Goal: Information Seeking & Learning: Learn about a topic

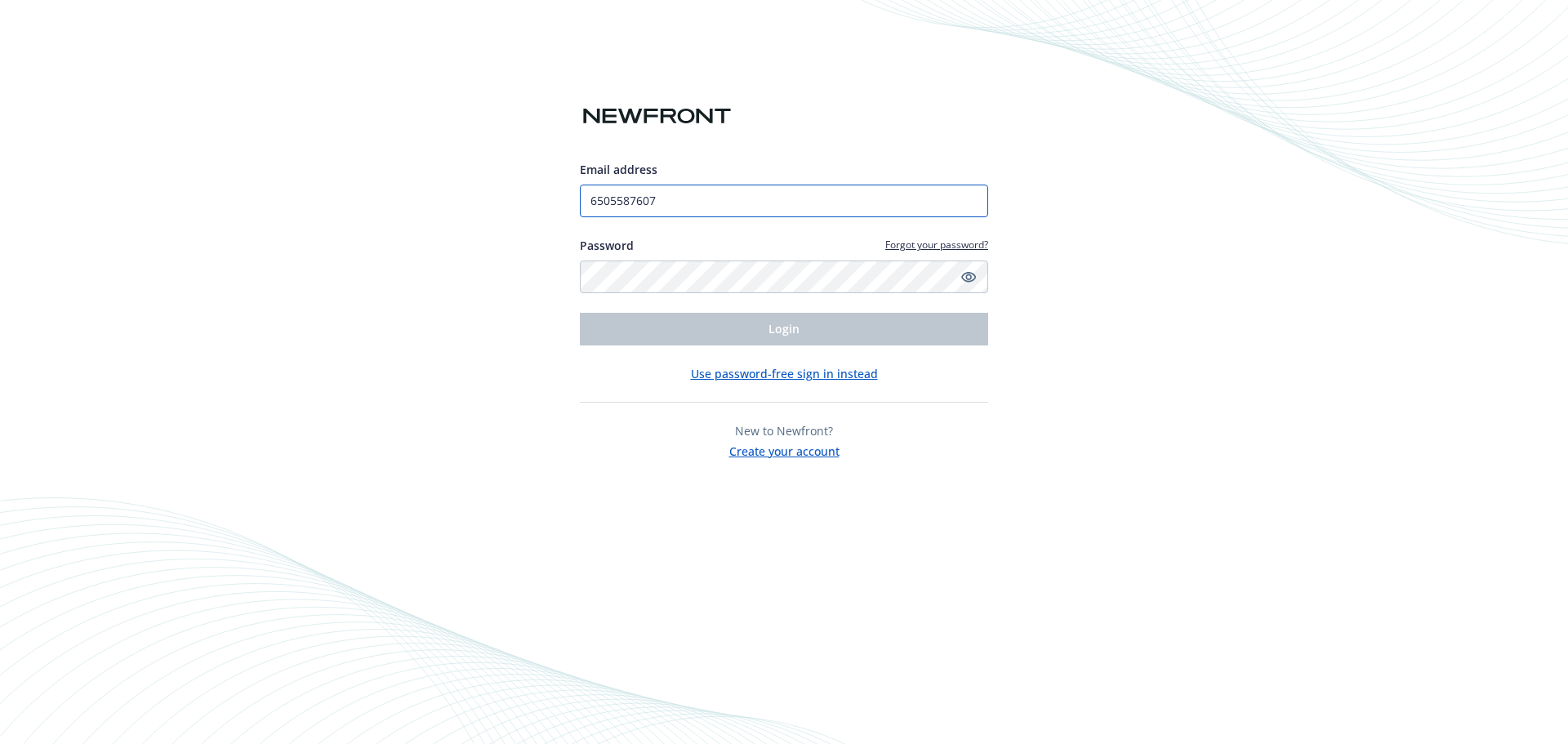
click at [669, 192] on input "6505587607" at bounding box center [784, 200] width 409 height 32
type input "[EMAIL_ADDRESS][DOMAIN_NAME]"
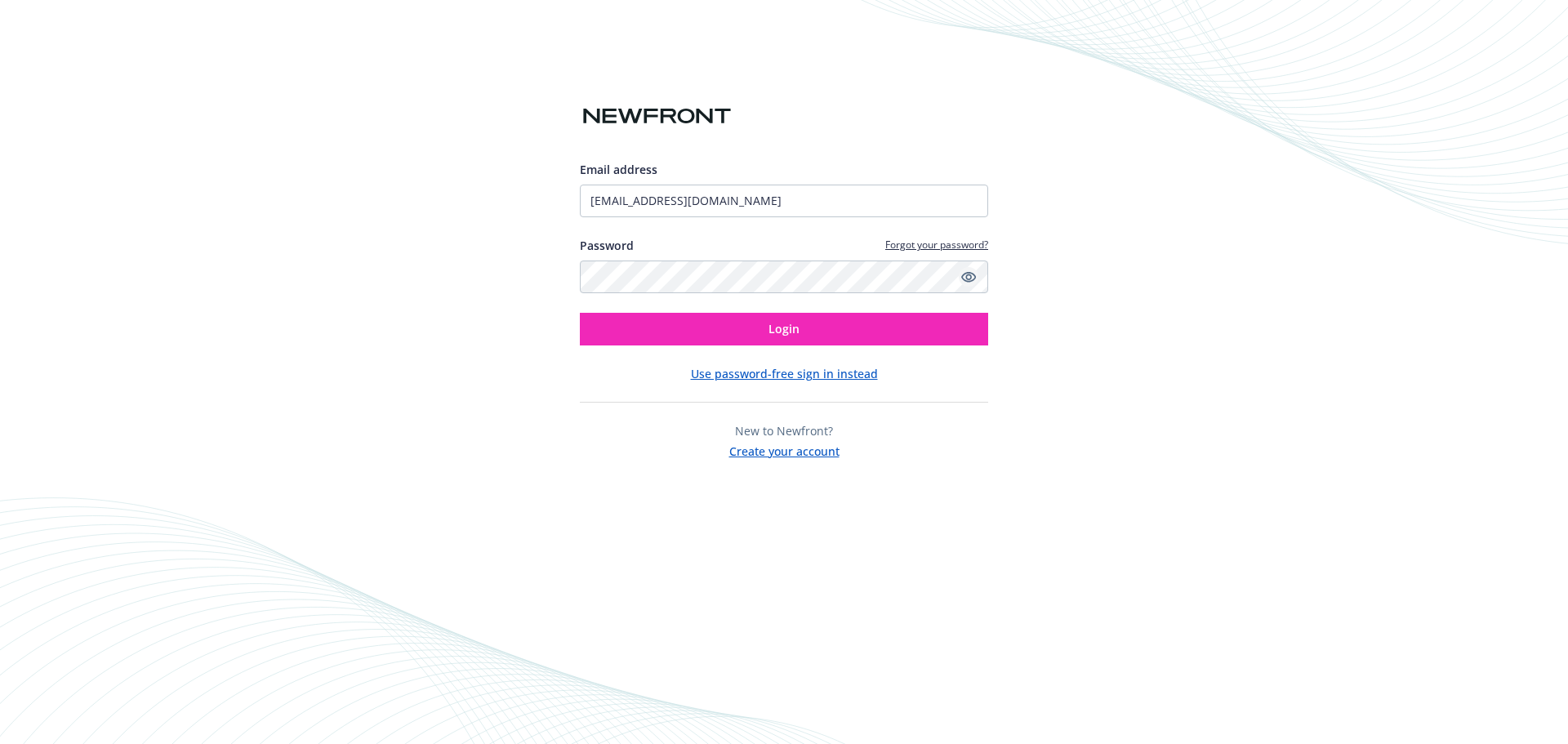
click at [967, 279] on icon "Show password" at bounding box center [967, 277] width 14 height 10
click at [775, 324] on span "Login" at bounding box center [784, 329] width 31 height 15
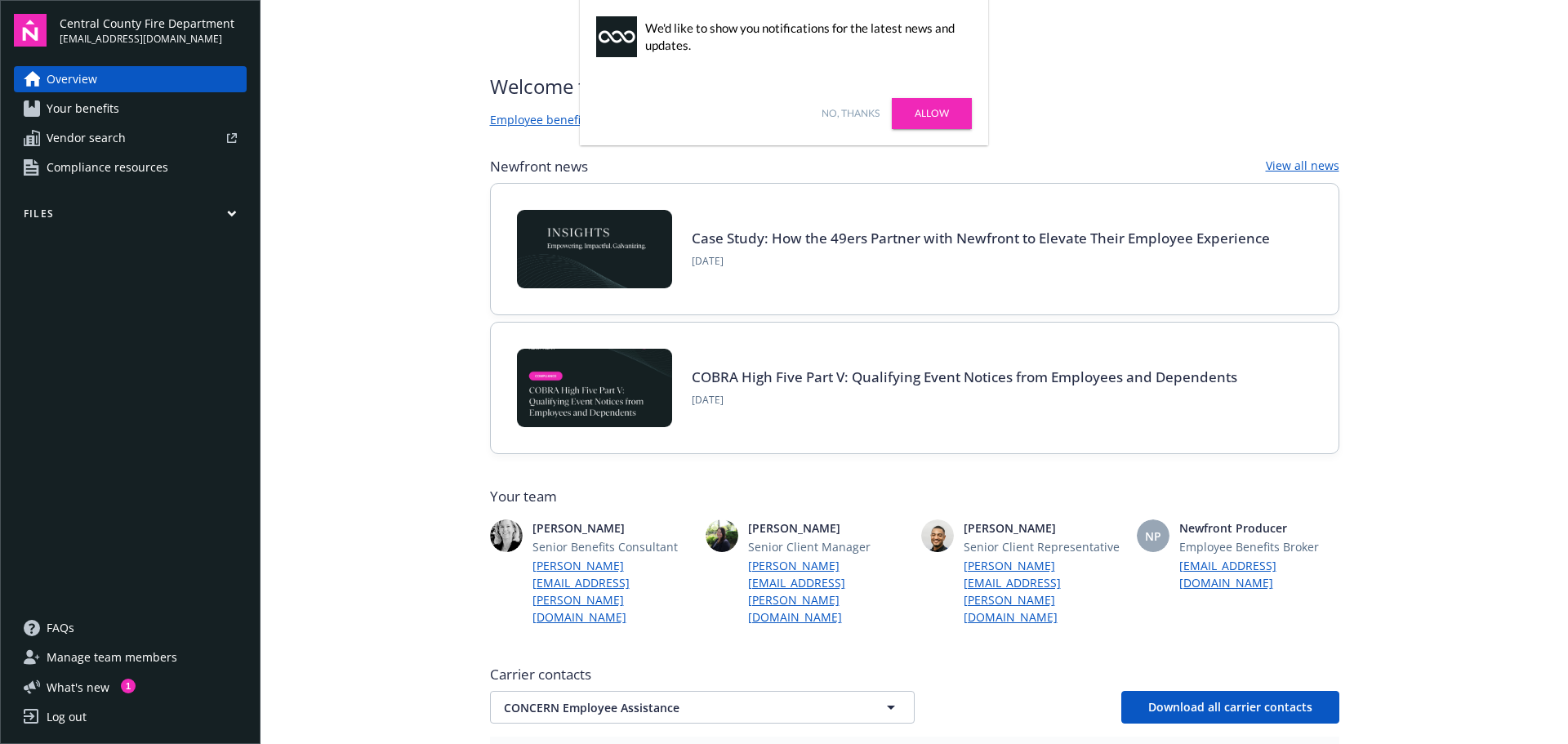
click at [86, 106] on span "Your benefits" at bounding box center [83, 108] width 72 height 26
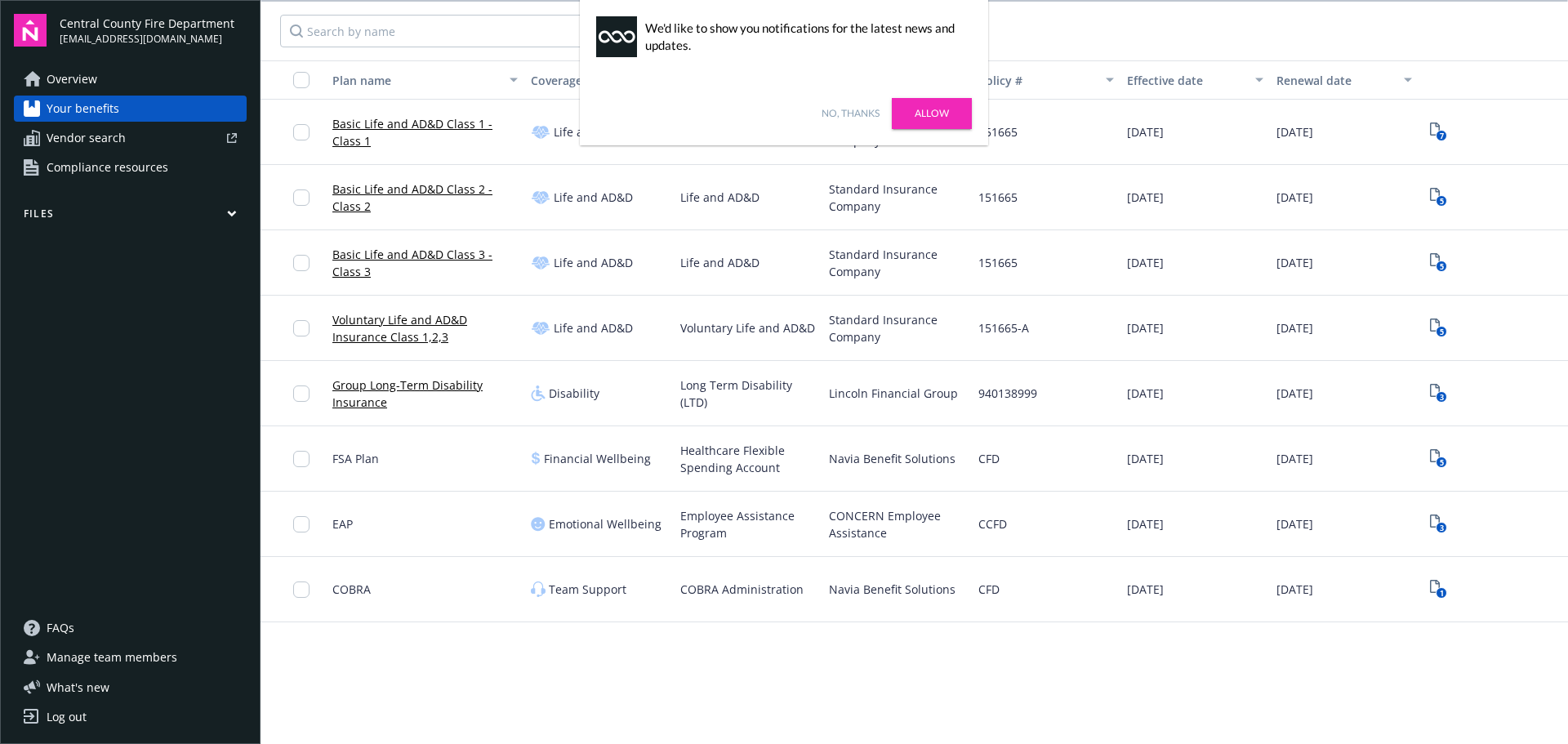
click at [842, 111] on link "No, thanks" at bounding box center [850, 113] width 58 height 14
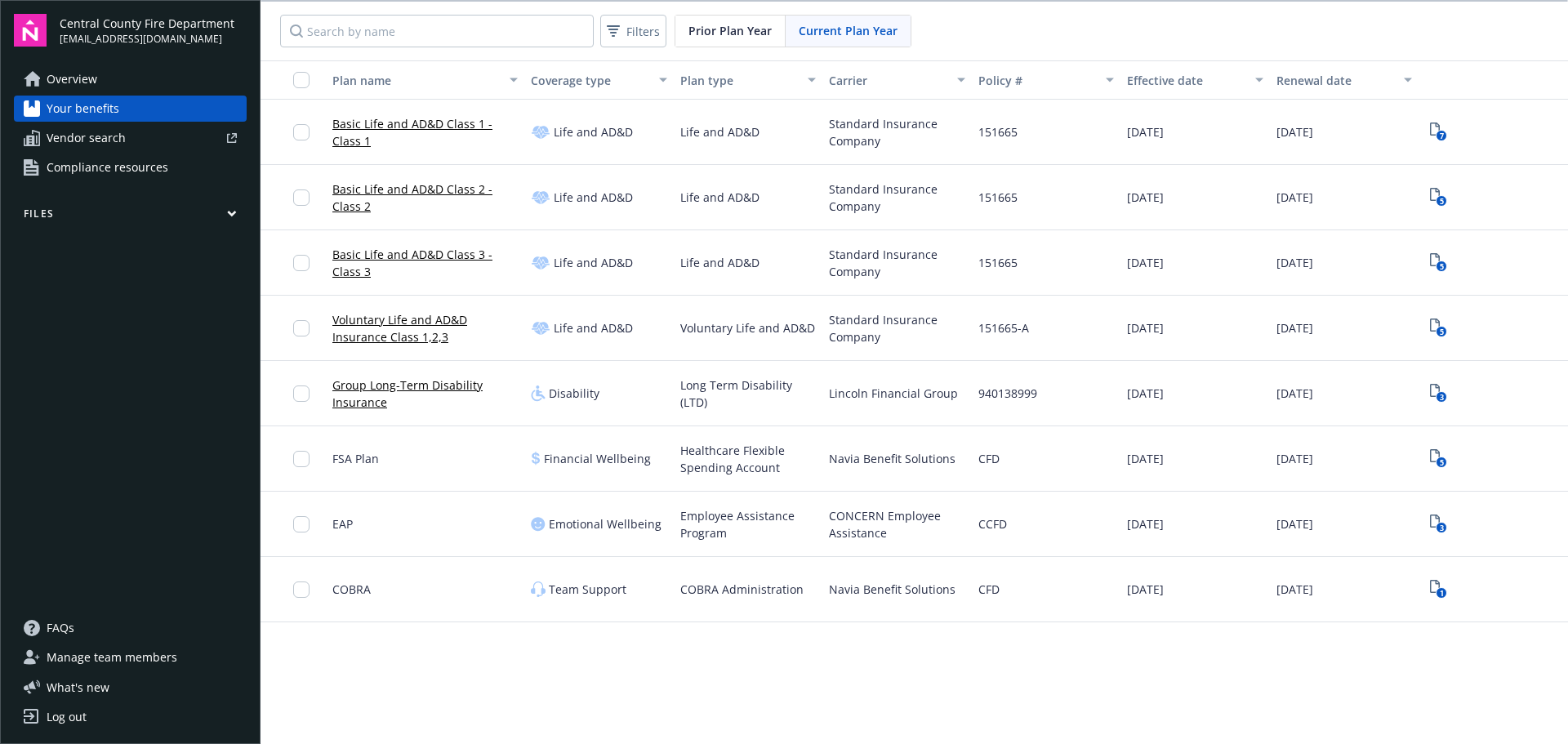
click at [397, 123] on link "Basic Life and AD&D Class 1 - Class 1" at bounding box center [425, 132] width 185 height 34
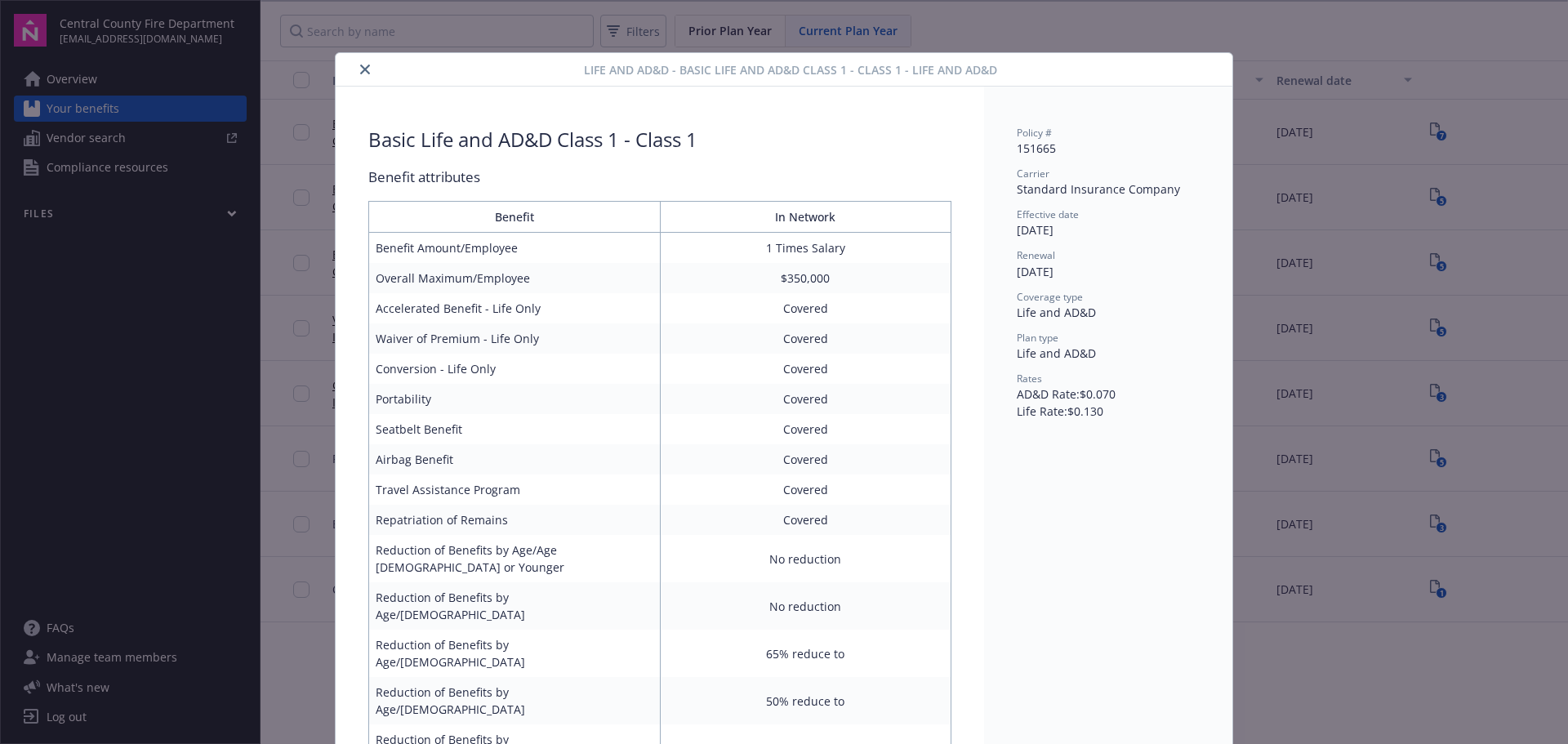
scroll to position [9, 0]
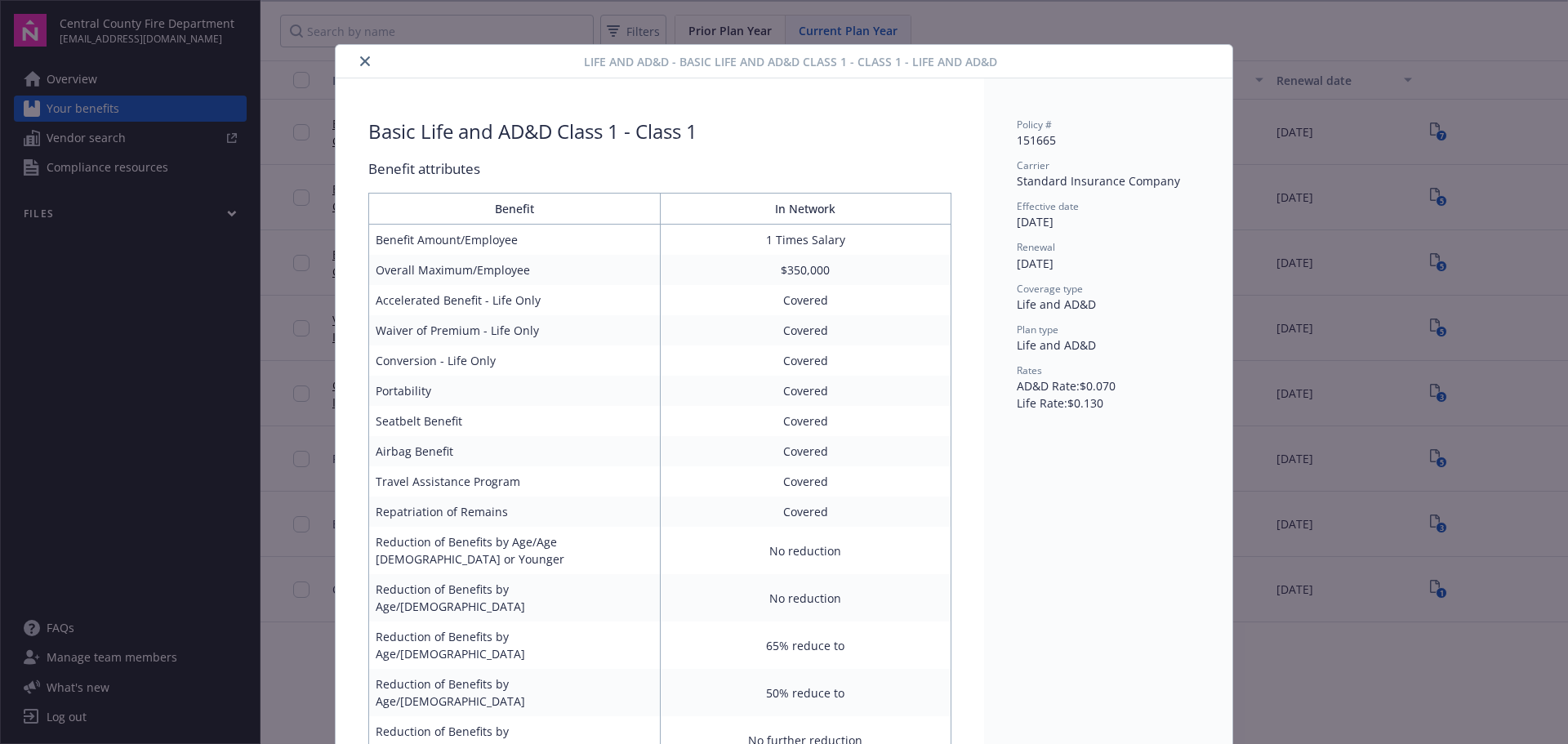
click at [360, 57] on icon "close" at bounding box center [365, 61] width 10 height 10
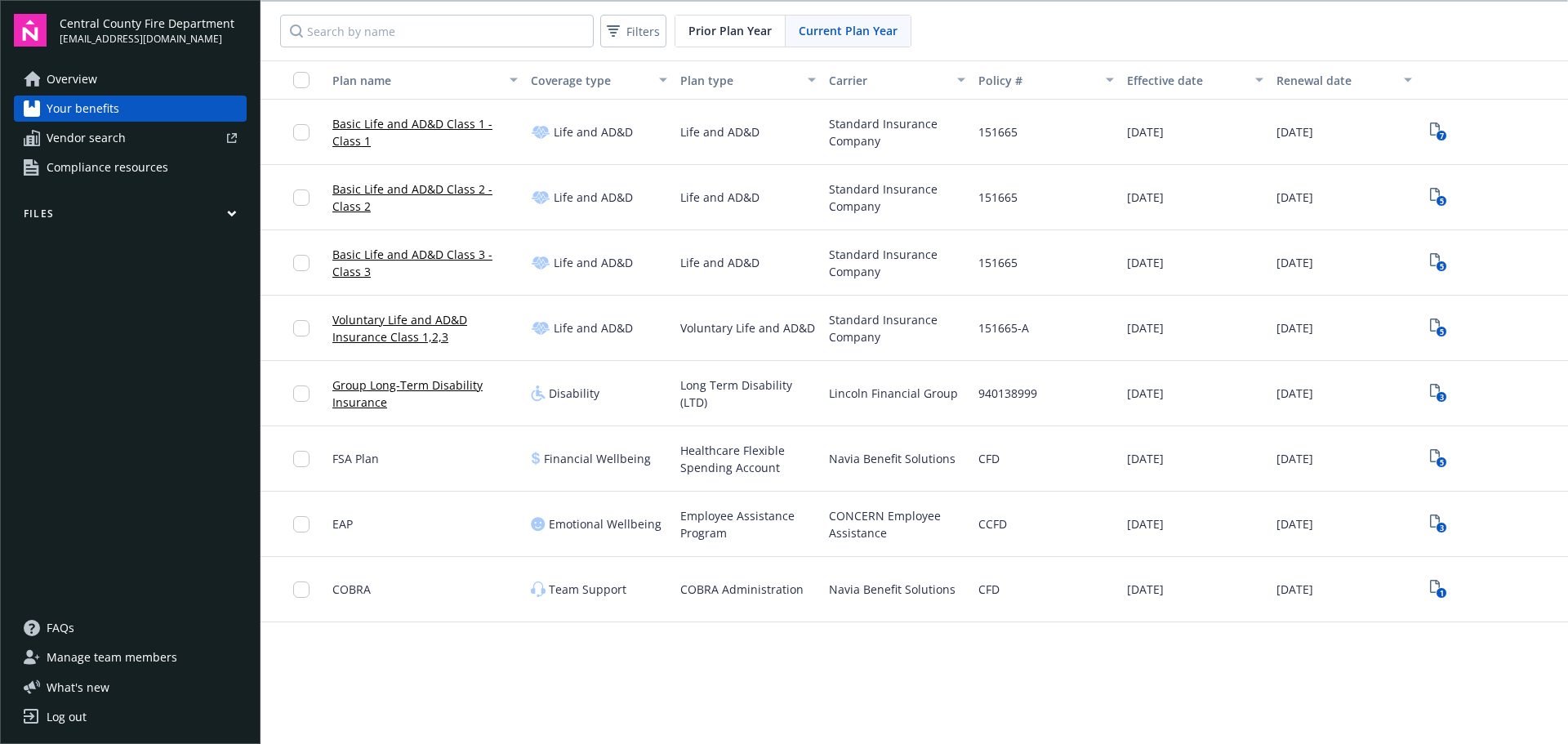
click at [384, 188] on link "Basic Life and AD&D Class 2 - Class 2" at bounding box center [425, 198] width 185 height 34
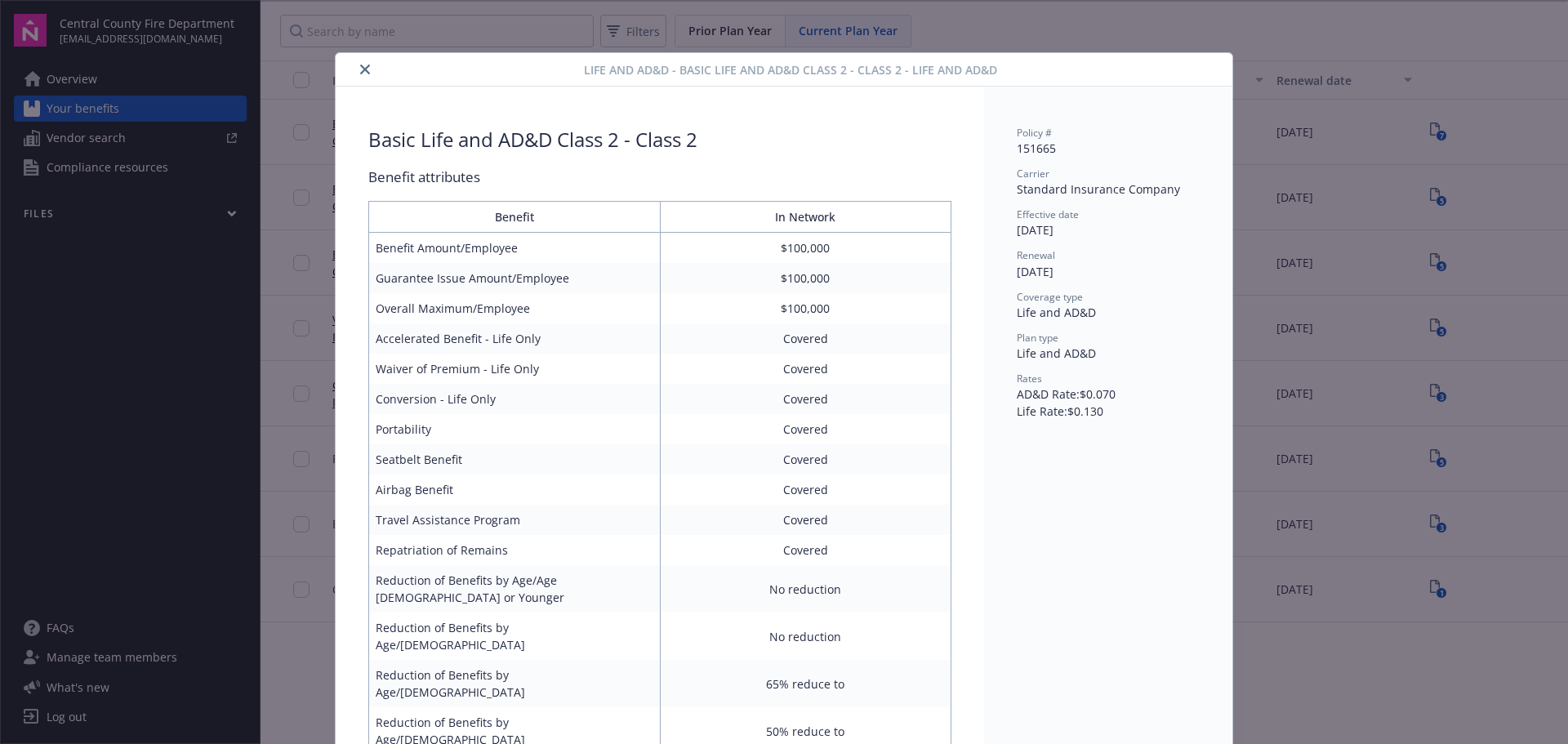
scroll to position [38, 0]
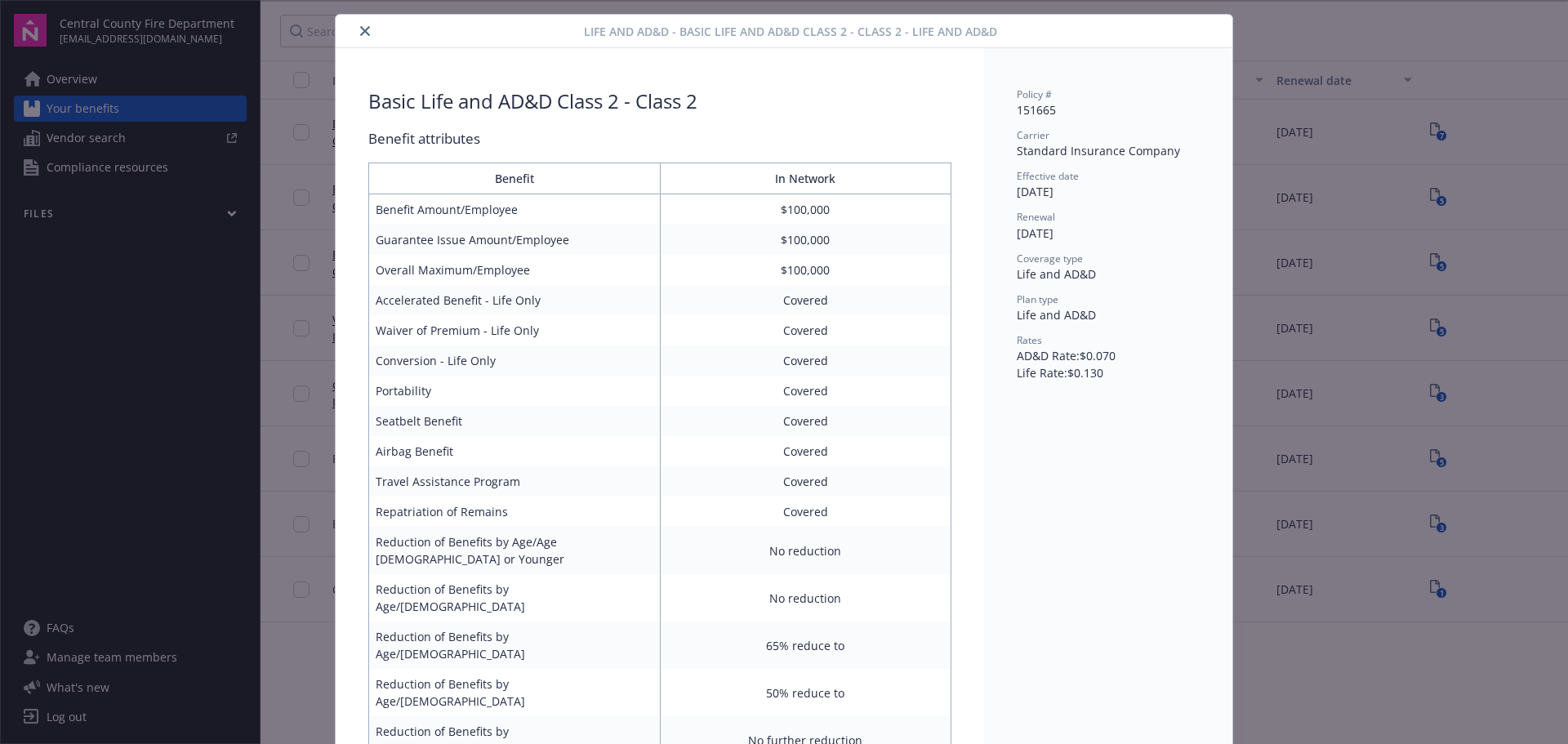
click at [360, 31] on icon "close" at bounding box center [365, 30] width 10 height 10
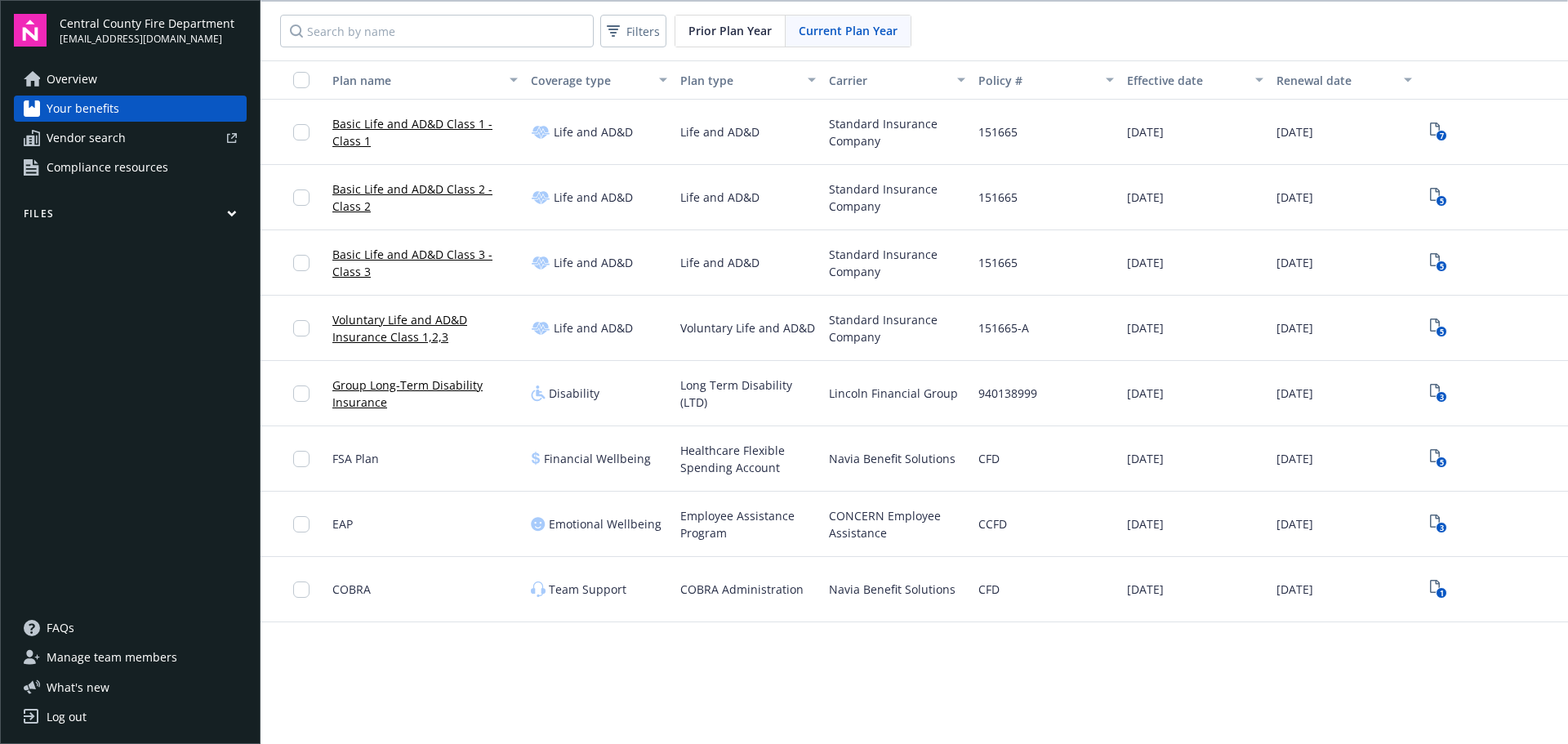
click at [356, 253] on link "Basic Life and AD&D Class 3 - Class 3" at bounding box center [425, 263] width 185 height 34
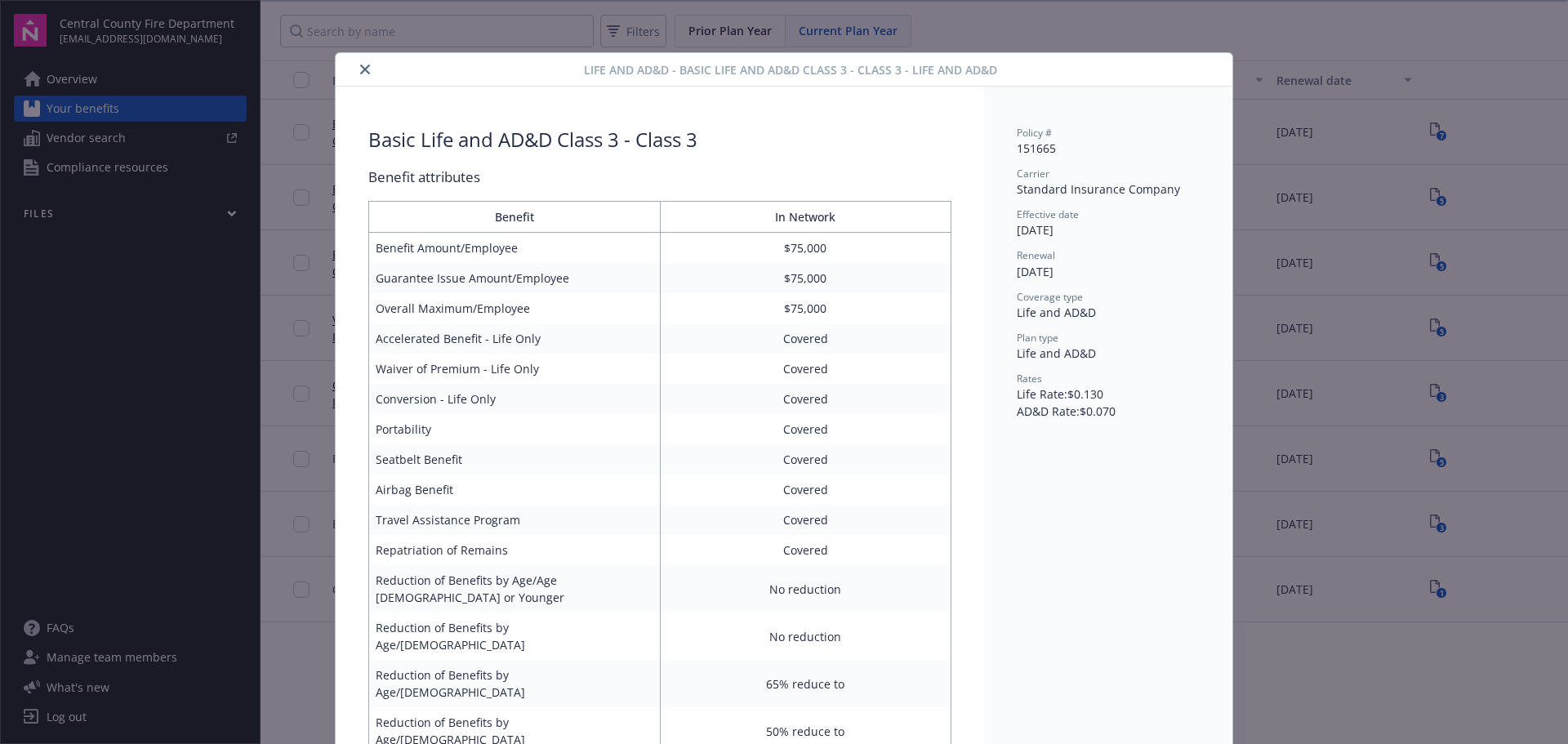
click at [360, 67] on icon "close" at bounding box center [365, 69] width 10 height 10
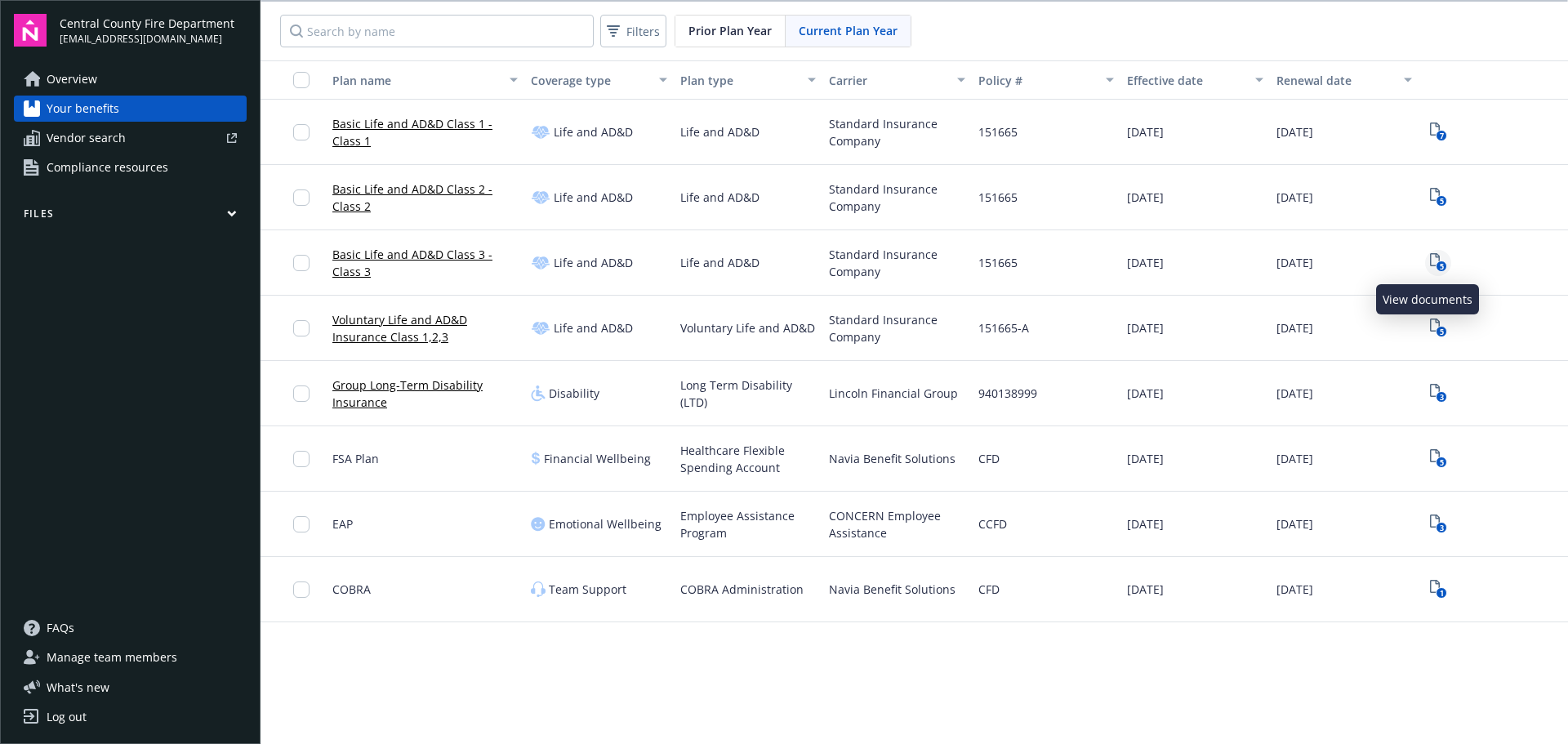
click at [1430, 257] on icon "5" at bounding box center [1439, 262] width 17 height 19
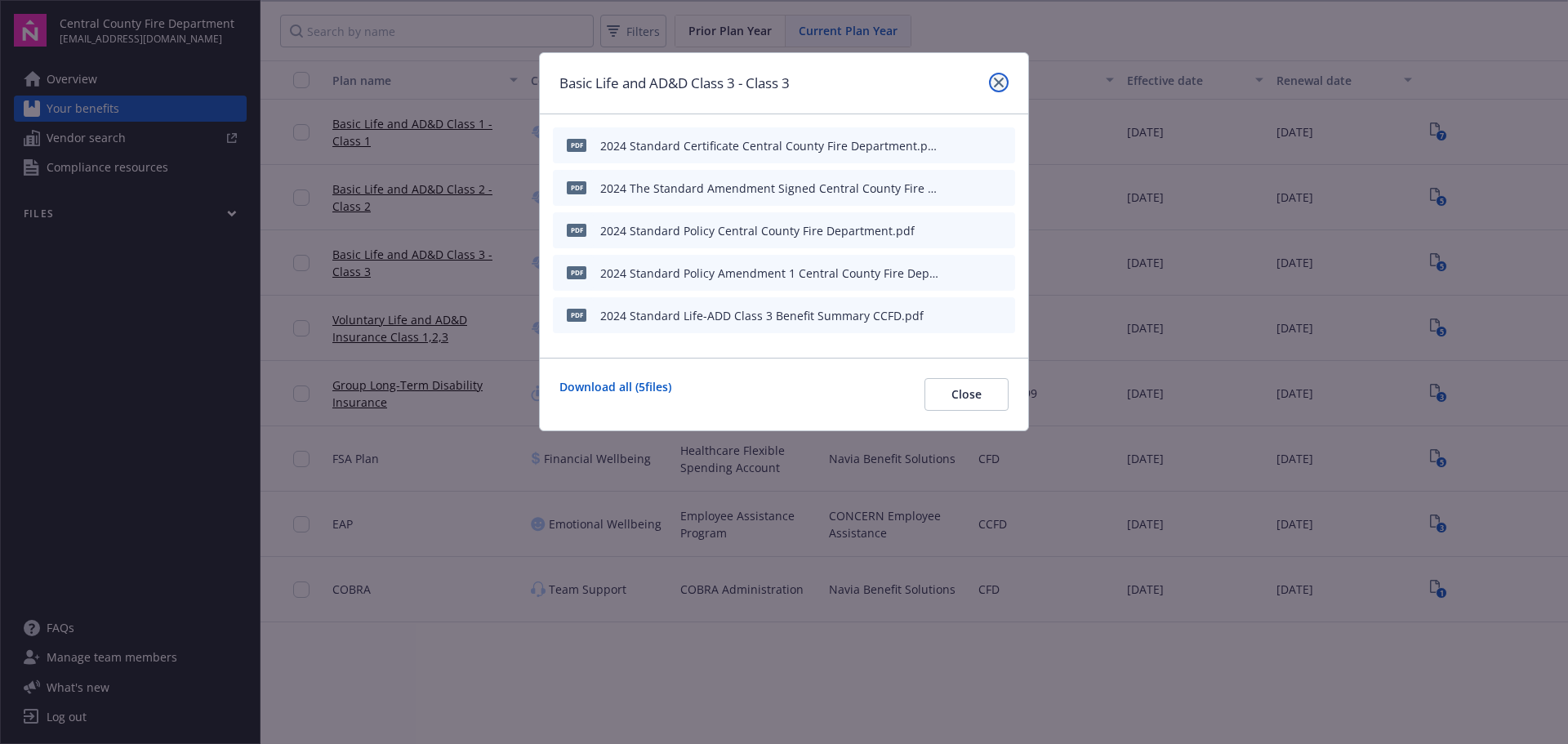
click at [1004, 83] on link "close" at bounding box center [999, 82] width 20 height 20
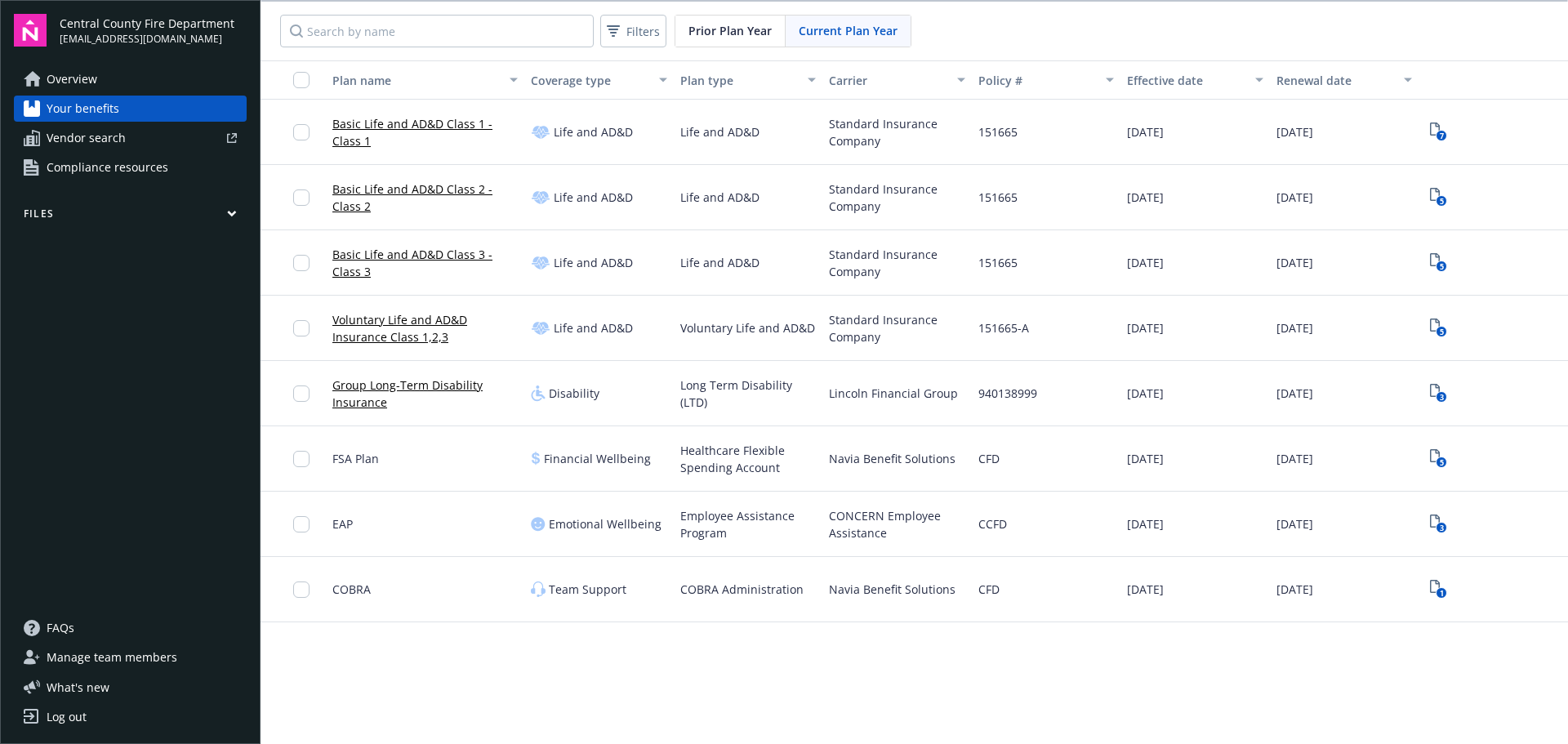
click at [367, 320] on link "Voluntary Life and AD&D Insurance Class 1,2,3" at bounding box center [425, 328] width 185 height 34
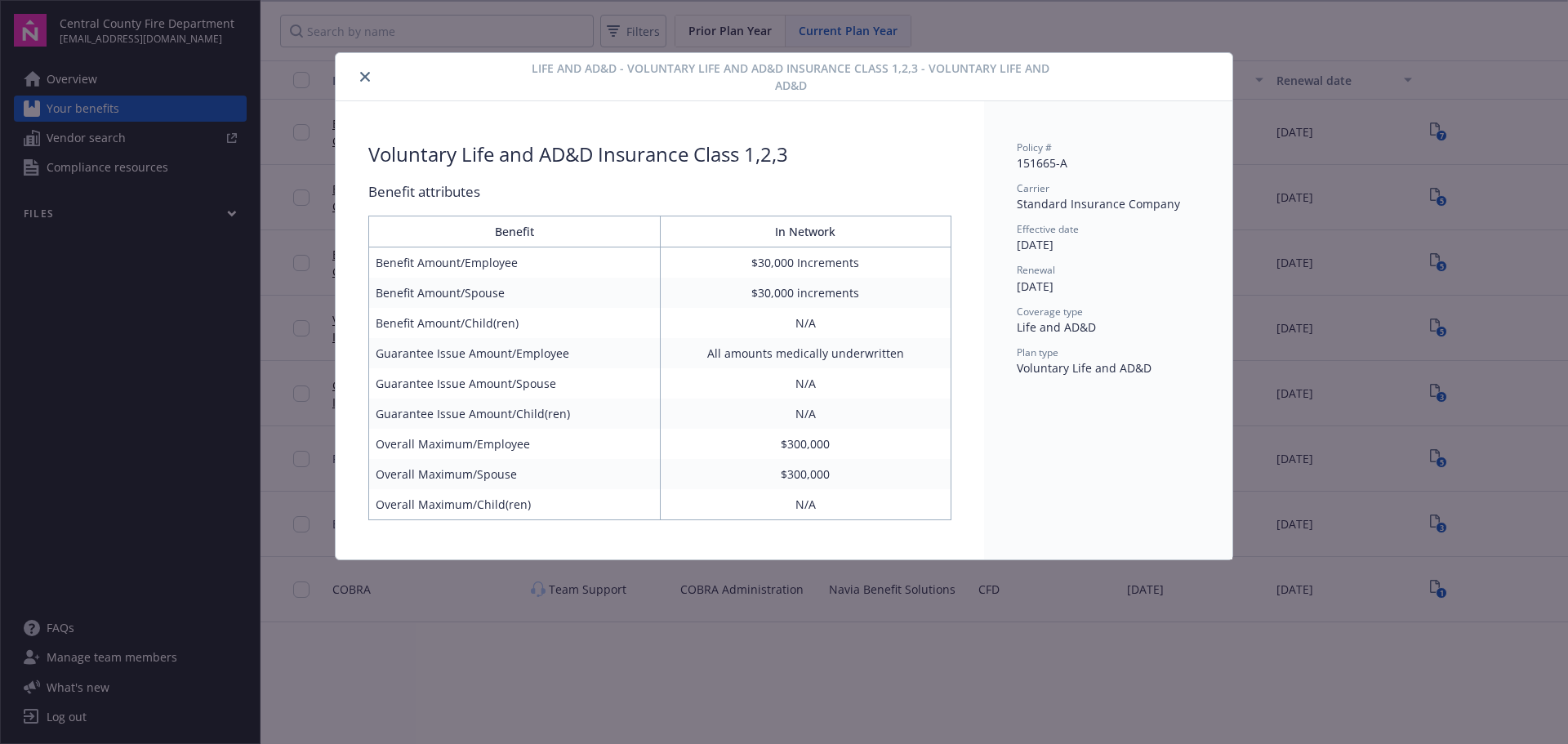
click at [363, 74] on icon "close" at bounding box center [365, 77] width 10 height 10
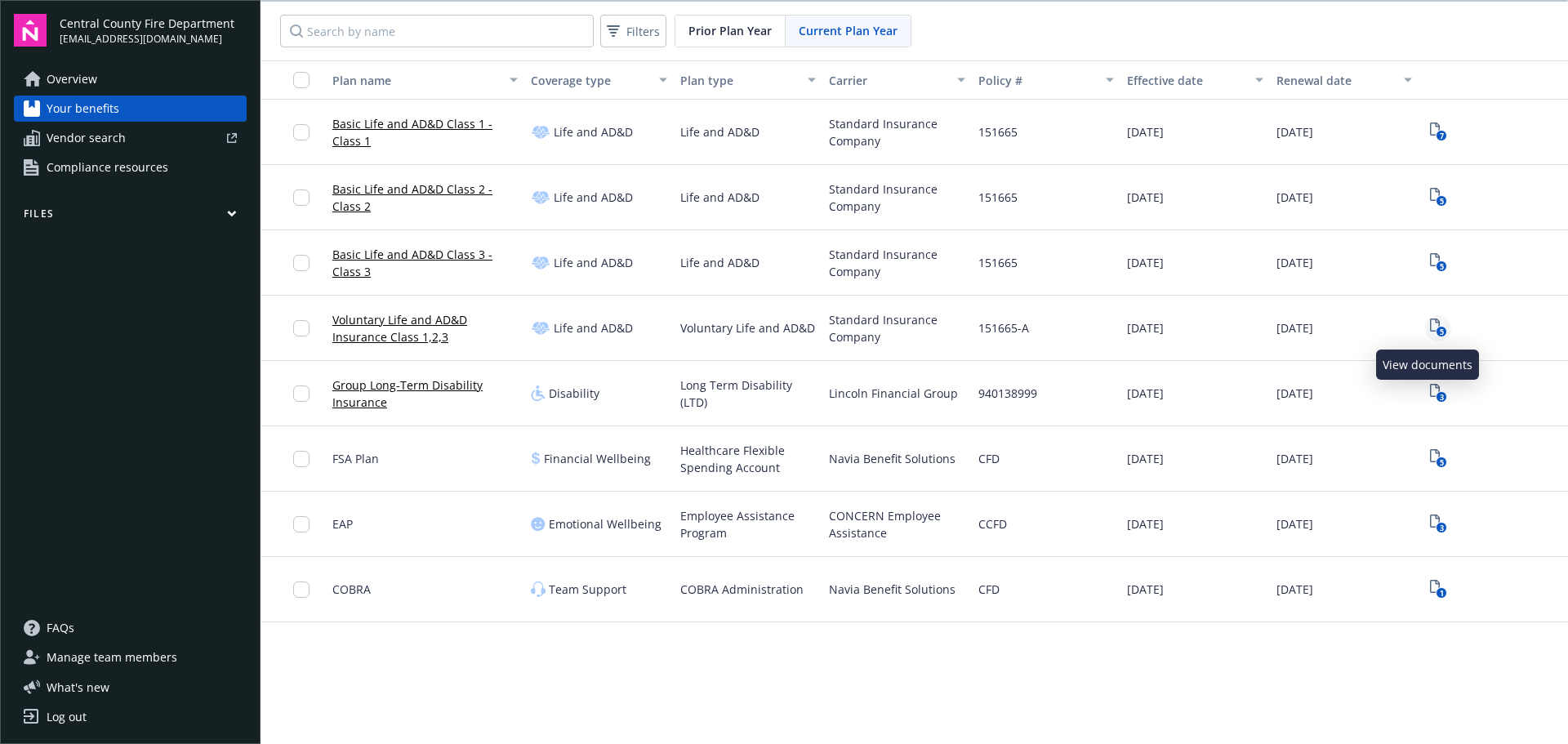
click at [1430, 327] on icon "5" at bounding box center [1439, 328] width 17 height 19
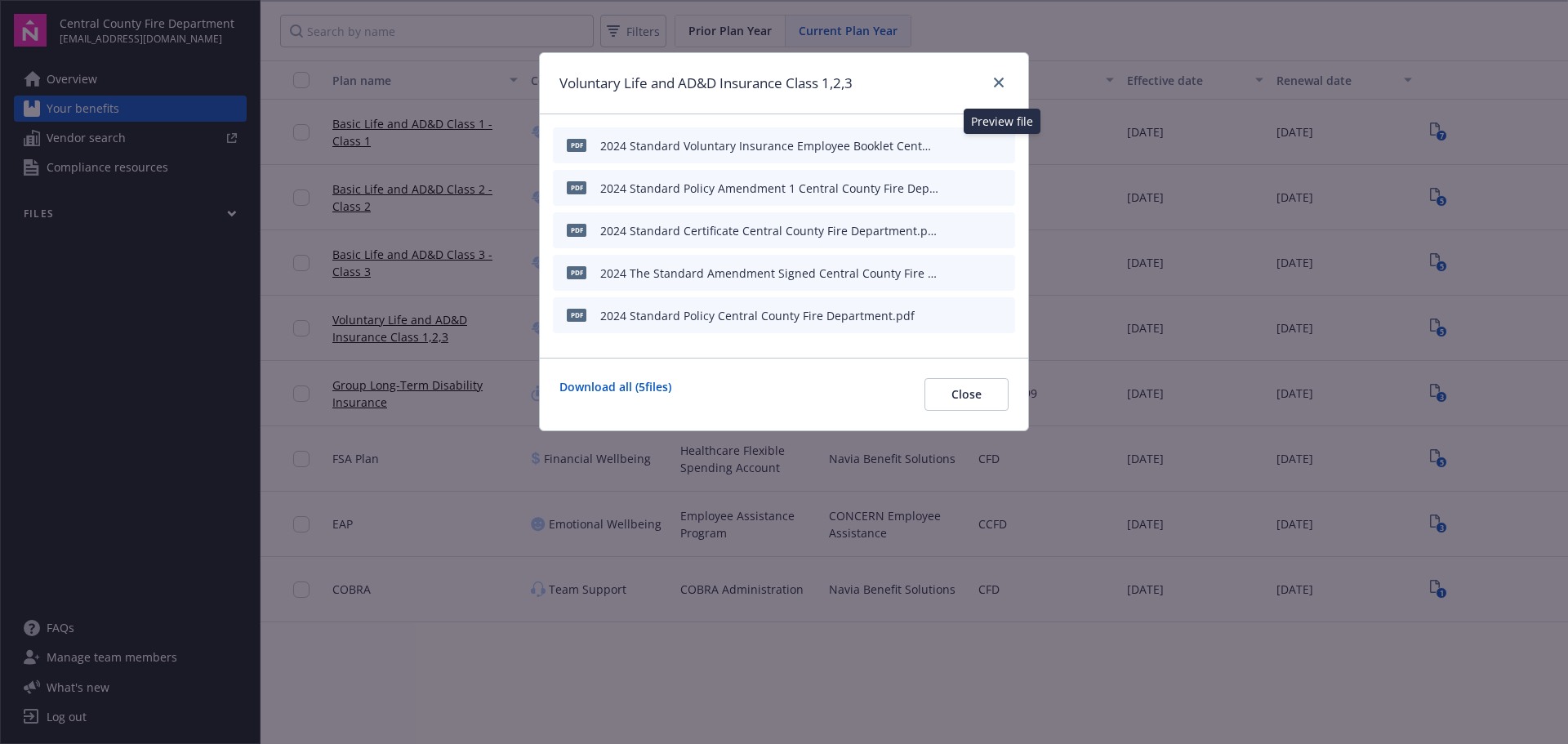
click at [1001, 144] on icon "preview file" at bounding box center [999, 144] width 14 height 11
click at [1000, 316] on icon "preview file" at bounding box center [999, 315] width 14 height 11
click at [1004, 272] on icon "preview file" at bounding box center [999, 272] width 14 height 11
click at [1000, 80] on icon "close" at bounding box center [999, 83] width 10 height 10
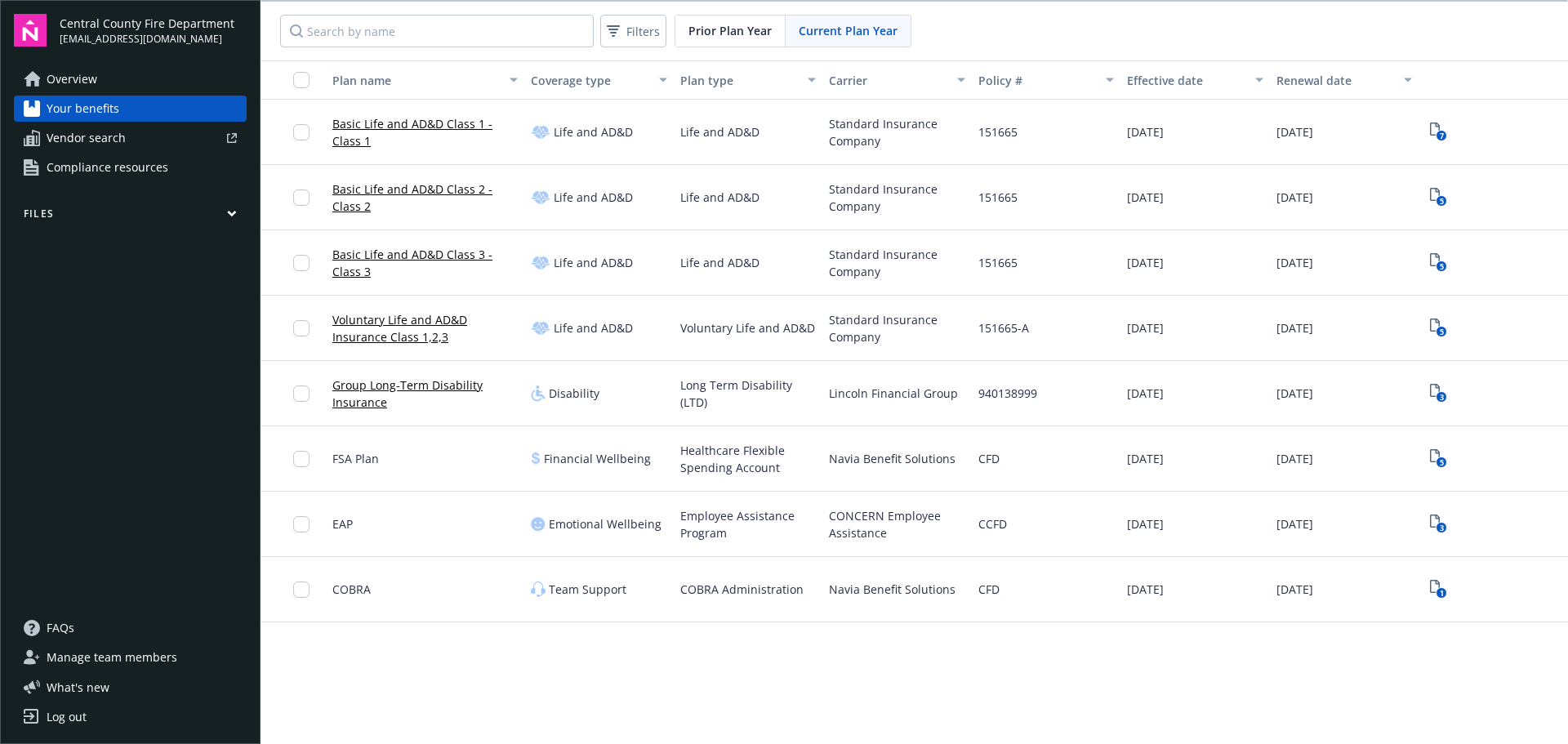
click at [379, 318] on link "Voluntary Life and AD&D Insurance Class 1,2,3" at bounding box center [425, 328] width 185 height 34
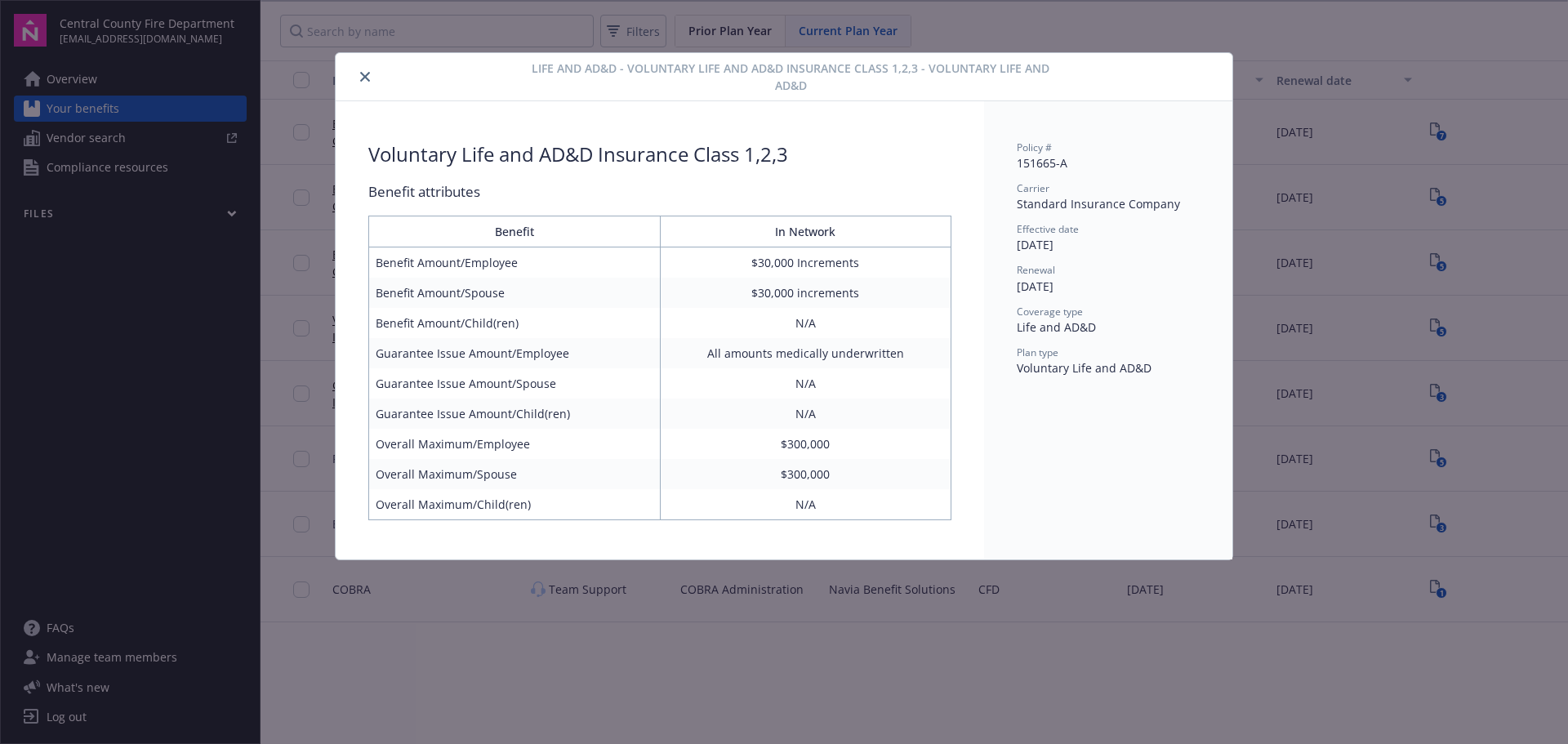
click at [362, 78] on icon "close" at bounding box center [365, 77] width 10 height 10
